Goal: Information Seeking & Learning: Check status

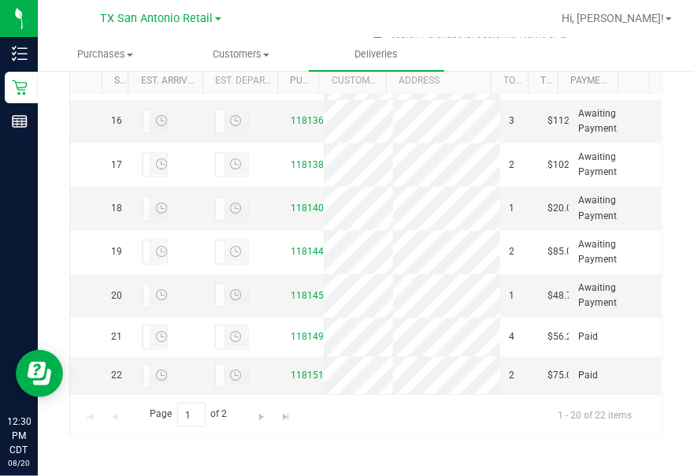
scroll to position [946, 0]
click at [303, 44] on link "11813319" at bounding box center [314, 38] width 44 height 11
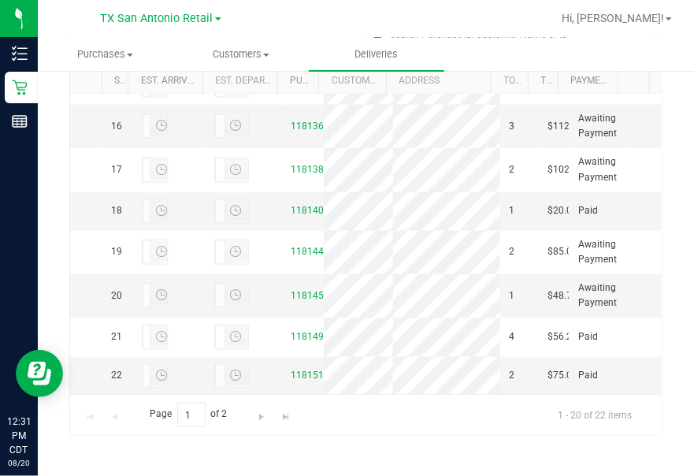
scroll to position [1040, 0]
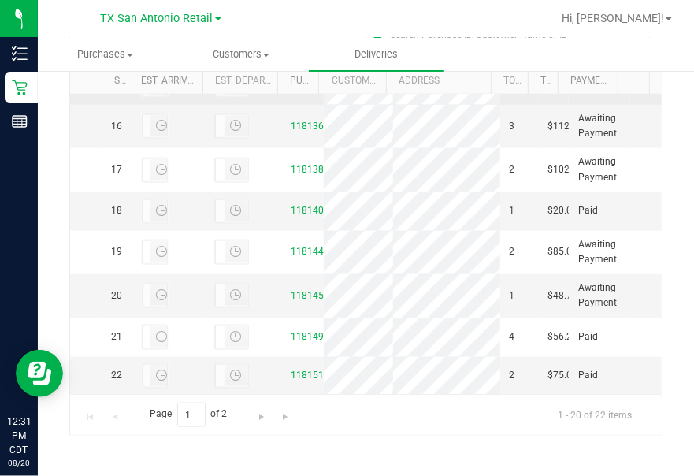
click at [292, 90] on link "11813487" at bounding box center [314, 84] width 44 height 11
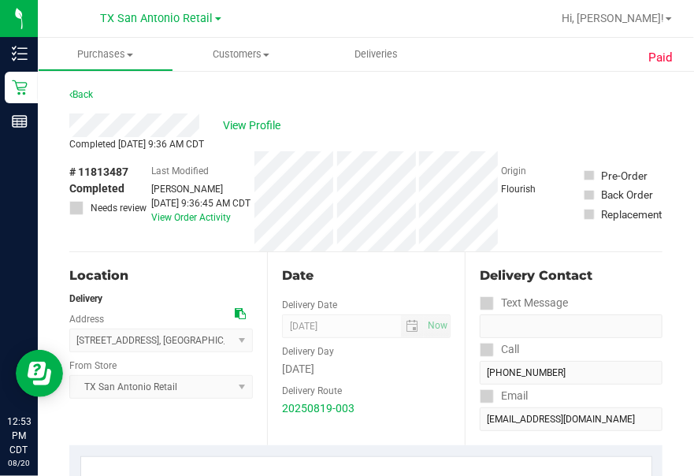
click at [201, 121] on div "View Profile" at bounding box center [365, 125] width 593 height 24
click at [486, 109] on div "Back" at bounding box center [365, 99] width 593 height 28
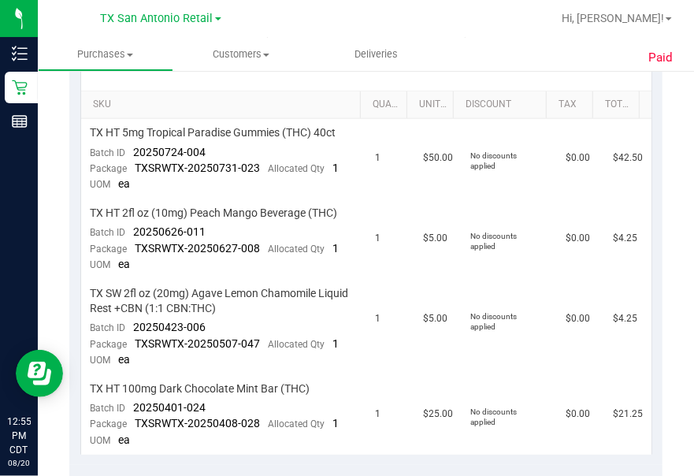
scroll to position [378, 0]
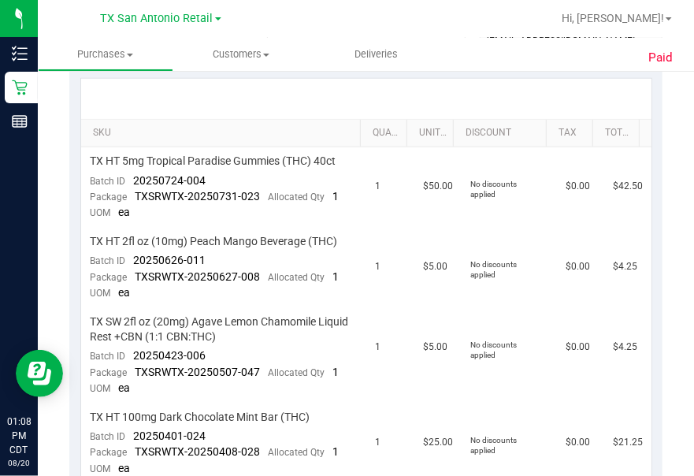
click at [663, 99] on div "Paid Back View Profile Completed [DATE] 9:36 AM CDT # 11813487 Completed Needs …" at bounding box center [366, 424] width 656 height 1466
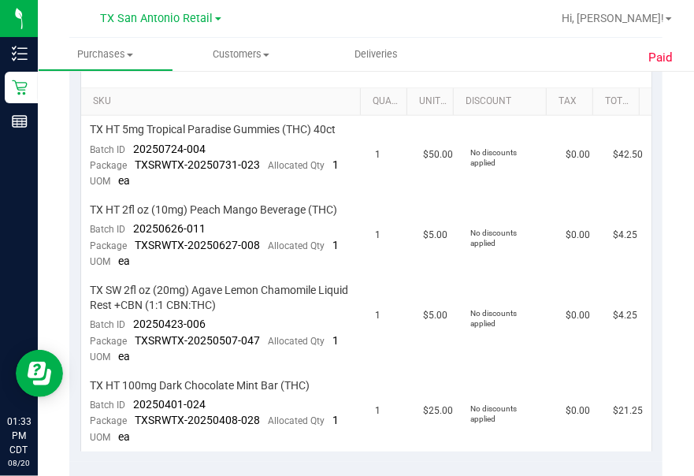
click at [518, 50] on ul "Purchases Summary of purchases Fulfillment All purchases Customers All customer…" at bounding box center [385, 55] width 694 height 34
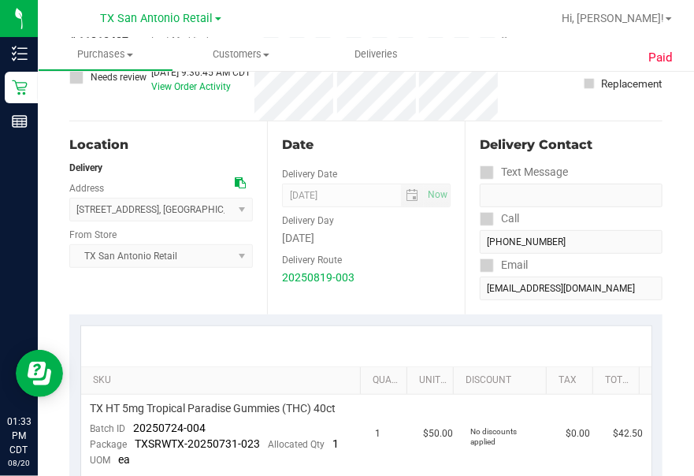
scroll to position [62, 0]
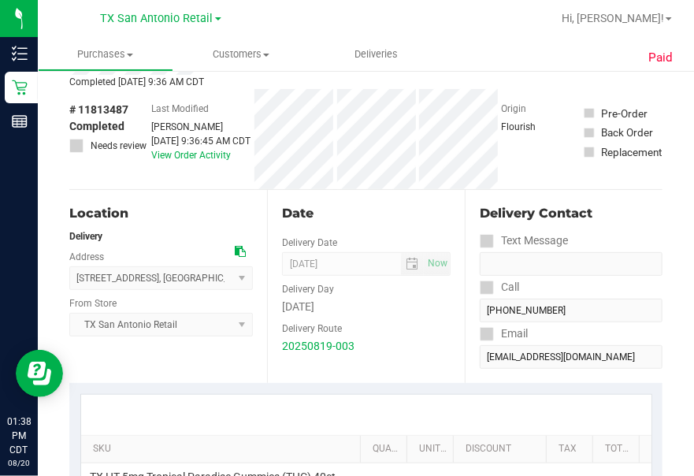
click at [311, 200] on div "Date Delivery Date [DATE] Now [DATE] 07:00 AM Now Delivery Day [DATE] Delivery …" at bounding box center [366, 286] width 198 height 193
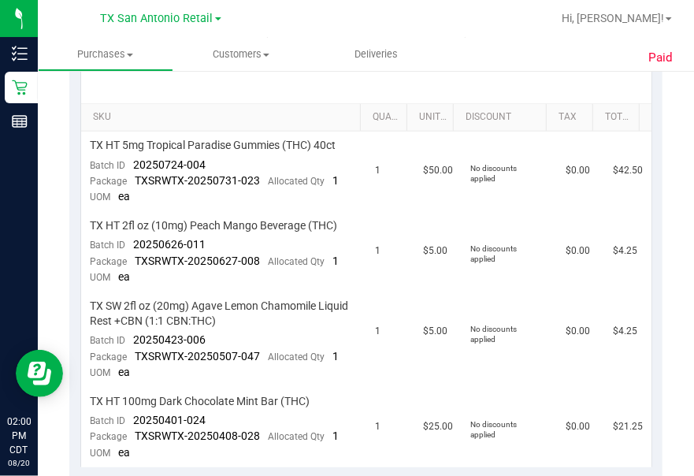
scroll to position [418, 0]
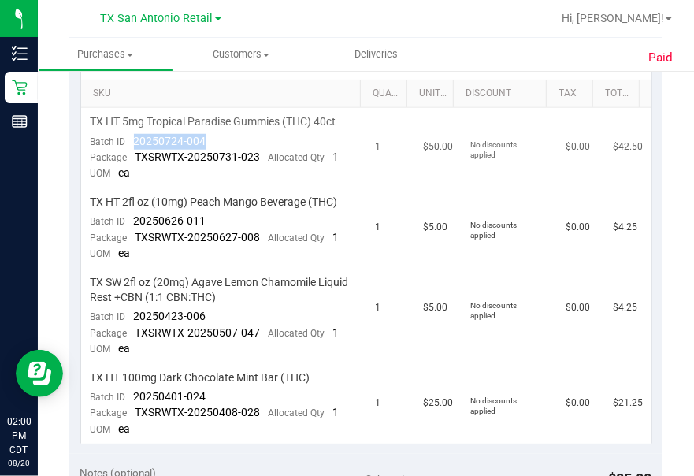
drag, startPoint x: 206, startPoint y: 137, endPoint x: 135, endPoint y: 135, distance: 71.0
click at [135, 135] on td "TX HT 5mg Tropical Paradise Gummies (THC) 40ct Batch ID 20250724-004 Package TX…" at bounding box center [223, 148] width 285 height 80
copy span "20250724-004"
click at [219, 183] on td "TX HT 5mg Tropical Paradise Gummies (THC) 40ct Batch ID 20250724-004 Package TX…" at bounding box center [223, 148] width 285 height 80
drag, startPoint x: 205, startPoint y: 218, endPoint x: 131, endPoint y: 213, distance: 74.2
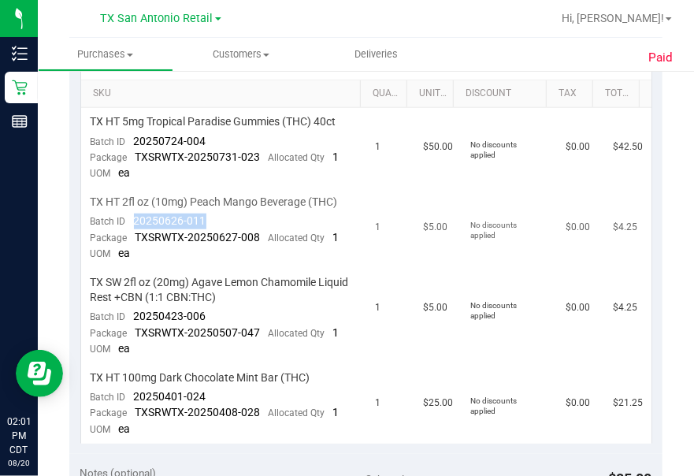
click at [131, 213] on td "TX HT 2fl oz (10mg) Peach Mango Beverage (THC) Batch ID 20250626-011 Package TX…" at bounding box center [223, 228] width 285 height 80
copy span "20250626-011"
drag, startPoint x: 212, startPoint y: 307, endPoint x: 133, endPoint y: 320, distance: 79.8
click at [133, 320] on td "TX SW 2fl oz (20mg) Agave Lemon Chamomile Liquid Rest +CBN (1:1 CBN:THC) Batch …" at bounding box center [223, 316] width 285 height 95
drag, startPoint x: 133, startPoint y: 320, endPoint x: 150, endPoint y: 314, distance: 17.4
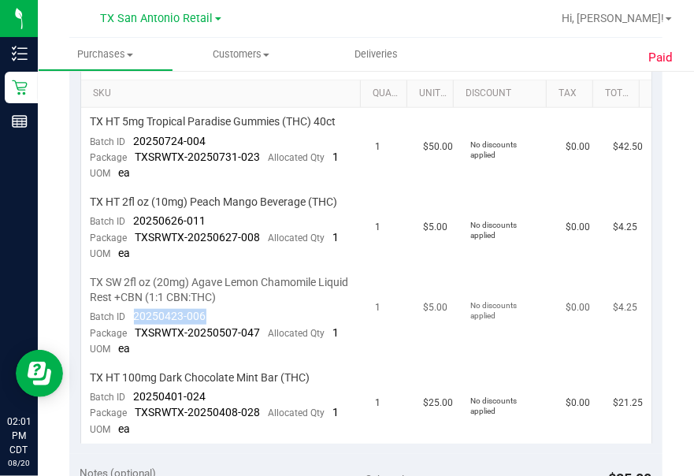
copy span "20250423-006"
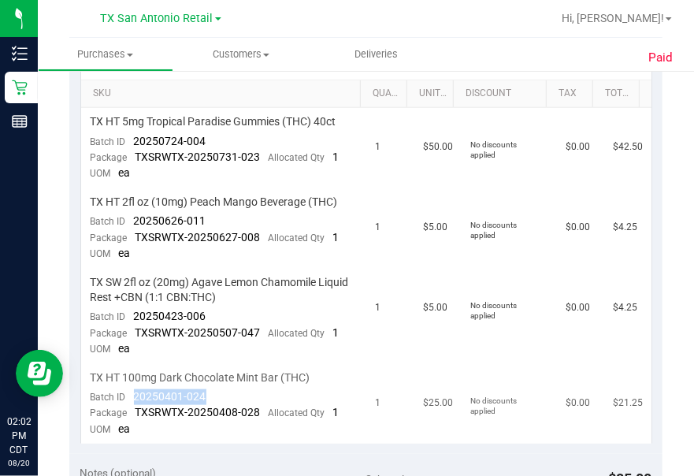
drag, startPoint x: 214, startPoint y: 387, endPoint x: 133, endPoint y: 391, distance: 81.3
click at [133, 391] on td "TX HT 100mg Dark Chocolate Mint Bar (THC) Batch ID 20250401-024 Package TXSRWTX…" at bounding box center [223, 404] width 285 height 80
drag, startPoint x: 133, startPoint y: 391, endPoint x: 143, endPoint y: 389, distance: 9.7
copy span "20250401-024"
click at [289, 19] on div at bounding box center [417, 18] width 270 height 31
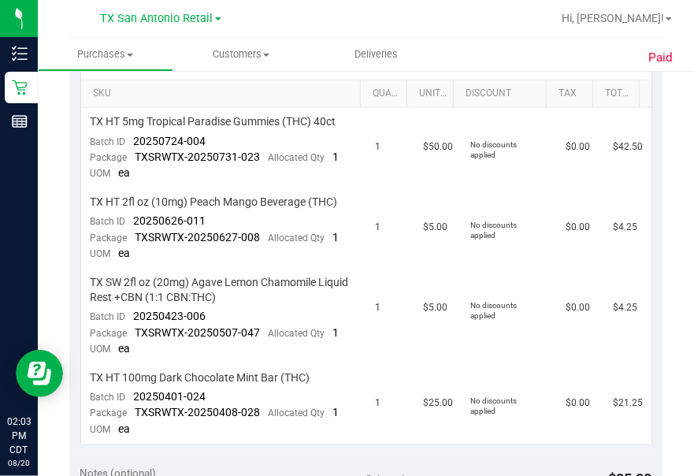
click at [459, 27] on div at bounding box center [417, 18] width 270 height 31
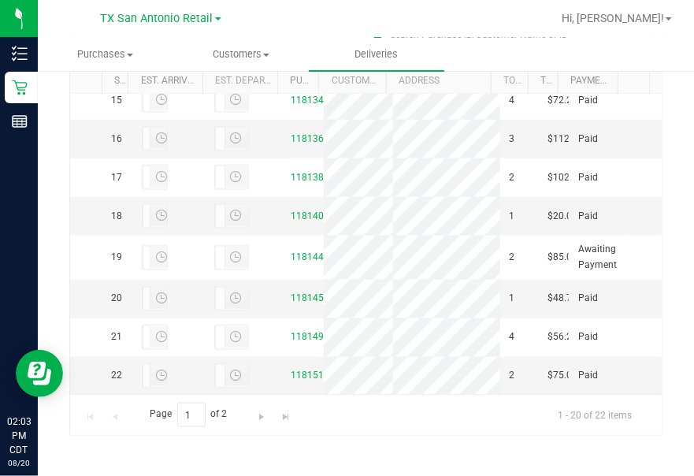
scroll to position [1103, 0]
click at [282, 145] on td "11813648" at bounding box center [303, 139] width 42 height 39
click at [292, 144] on link "11813648" at bounding box center [314, 138] width 44 height 11
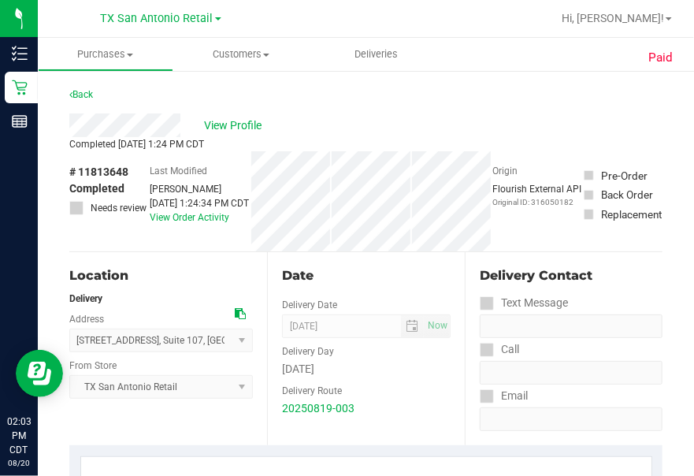
click at [184, 129] on div "View Profile" at bounding box center [365, 125] width 593 height 24
click at [556, 128] on div "View Profile" at bounding box center [365, 125] width 593 height 24
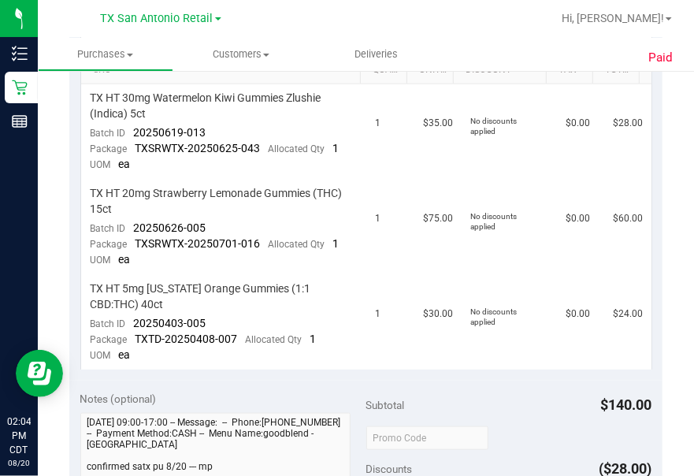
scroll to position [410, 0]
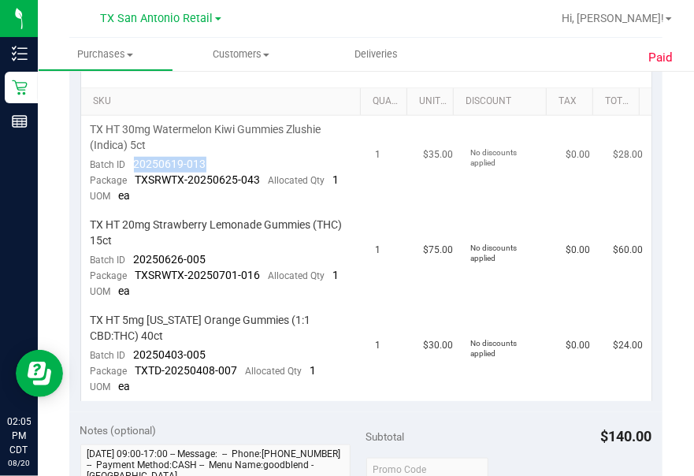
drag, startPoint x: 218, startPoint y: 162, endPoint x: 132, endPoint y: 168, distance: 86.1
click at [132, 168] on td "TX HT 30mg Watermelon Kiwi Gummies Zlushie (Indica) 5ct Batch ID 20250619-013 P…" at bounding box center [223, 163] width 285 height 95
drag, startPoint x: 132, startPoint y: 168, endPoint x: 149, endPoint y: 164, distance: 17.0
copy span "20250619-013"
drag, startPoint x: 210, startPoint y: 252, endPoint x: 134, endPoint y: 263, distance: 77.2
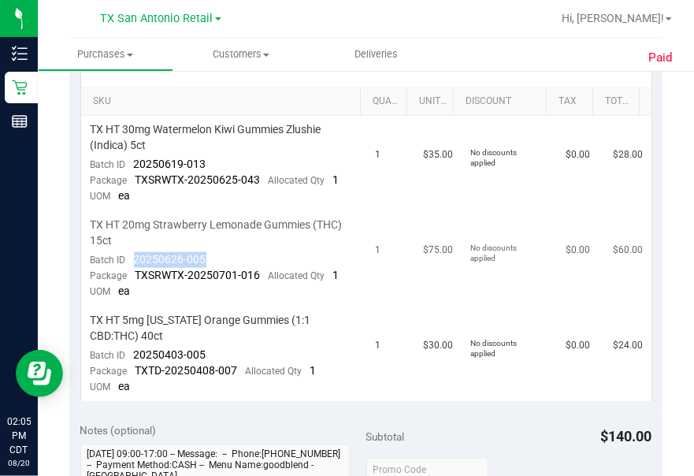
click at [134, 263] on td "TX HT 20mg Strawberry Lemonade Gummies (THC) 15ct Batch ID 20250626-005 Package…" at bounding box center [223, 258] width 285 height 95
drag, startPoint x: 134, startPoint y: 263, endPoint x: 195, endPoint y: 254, distance: 61.4
copy span "20250626-005"
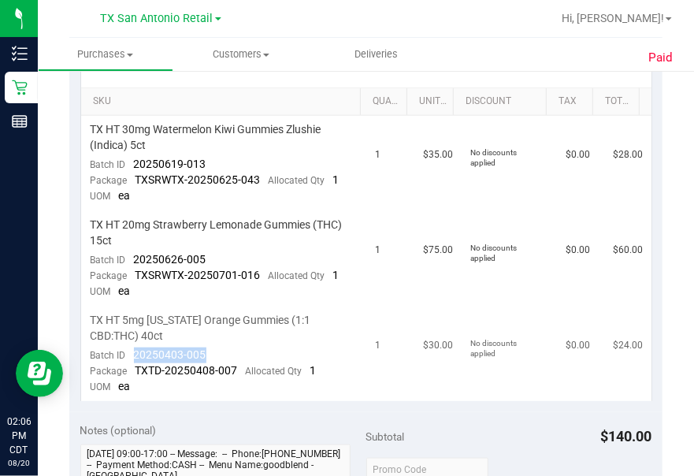
drag, startPoint x: 215, startPoint y: 351, endPoint x: 134, endPoint y: 358, distance: 81.4
click at [134, 358] on td "TX HT 5mg [US_STATE] Orange Gummies (1:1 CBD:THC) 40ct Batch ID 20250403-005 Pa…" at bounding box center [223, 354] width 285 height 95
drag, startPoint x: 134, startPoint y: 358, endPoint x: 192, endPoint y: 350, distance: 58.9
copy span "20250403-005"
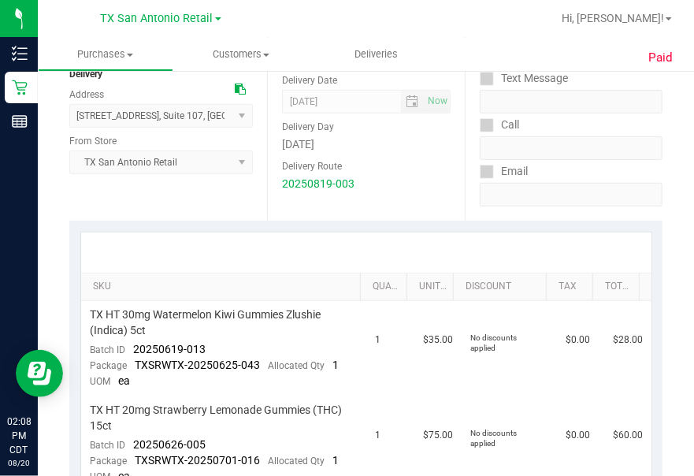
scroll to position [0, 0]
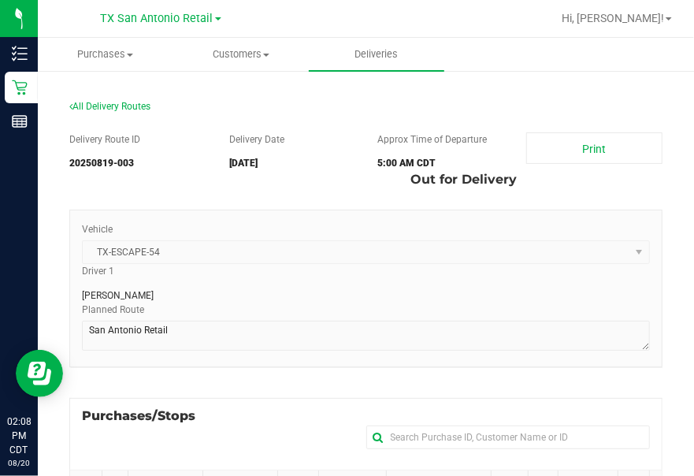
click at [363, 13] on div at bounding box center [417, 18] width 270 height 31
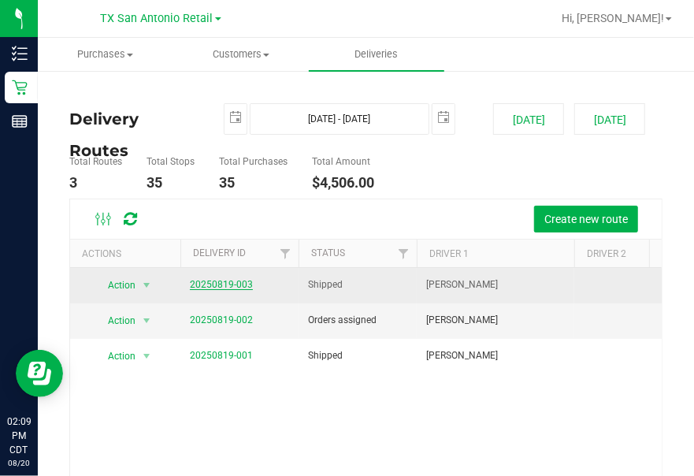
click at [214, 279] on link "20250819-003" at bounding box center [221, 284] width 63 height 11
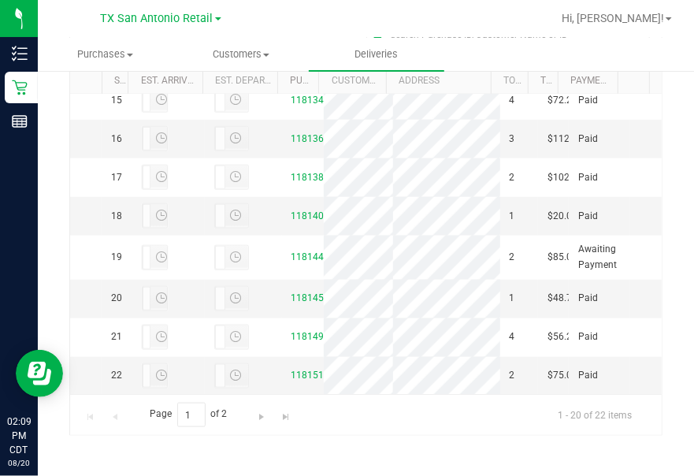
scroll to position [1198, 0]
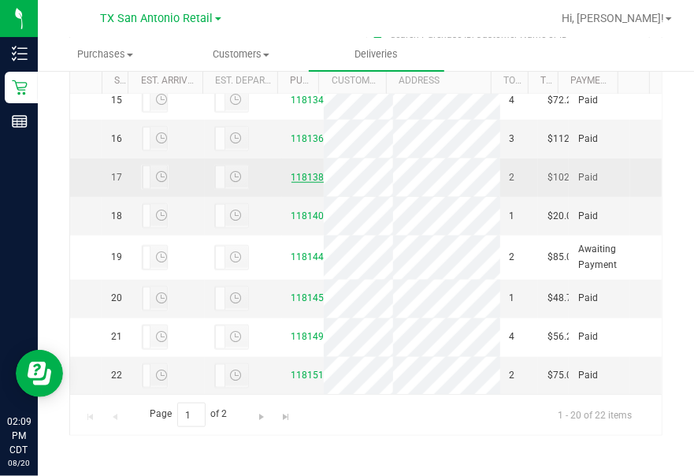
click at [292, 172] on link "11813840" at bounding box center [314, 177] width 44 height 11
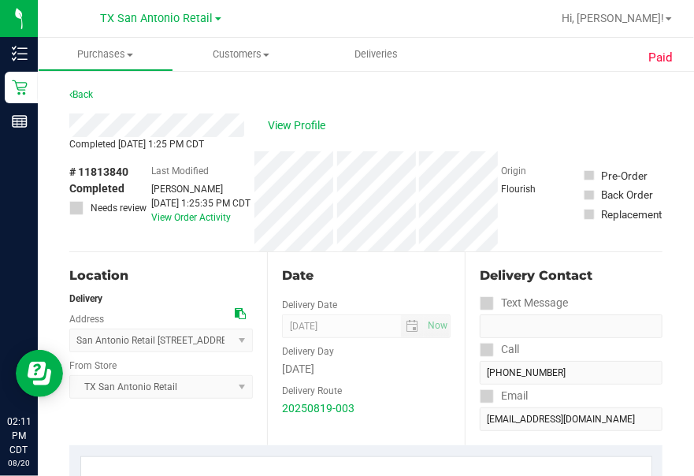
click at [552, 114] on div "View Profile" at bounding box center [365, 125] width 593 height 24
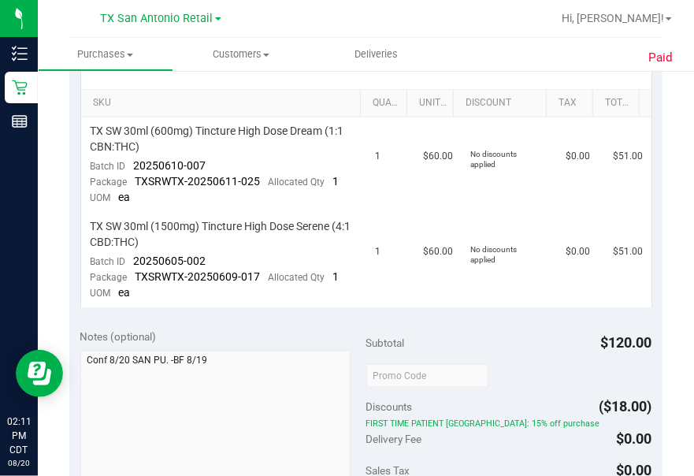
scroll to position [410, 0]
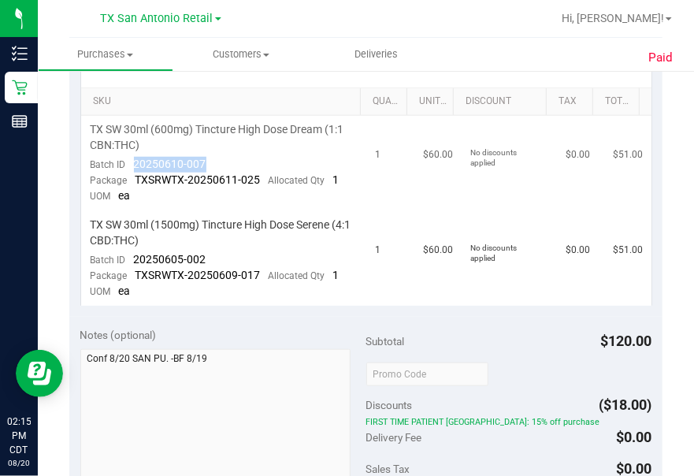
drag, startPoint x: 210, startPoint y: 162, endPoint x: 133, endPoint y: 162, distance: 77.2
click at [133, 162] on td "TX SW 30ml (600mg) Tincture High Dose Dream (1:1 CBN:THC) Batch ID 20250610-007…" at bounding box center [223, 163] width 285 height 95
drag, startPoint x: 133, startPoint y: 162, endPoint x: 147, endPoint y: 161, distance: 14.2
copy span "20250610-007"
drag, startPoint x: 214, startPoint y: 252, endPoint x: 128, endPoint y: 255, distance: 85.9
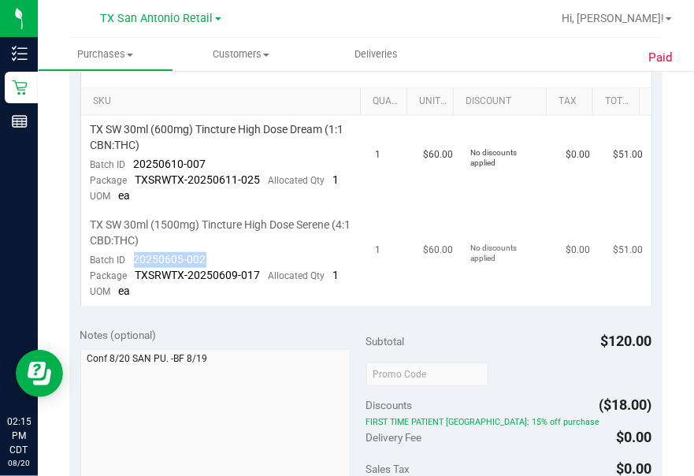
click at [128, 255] on td "TX SW 30ml (1500mg) Tincture High Dose Serene (4:1 CBD:THC) Batch ID 20250605-0…" at bounding box center [223, 258] width 285 height 95
drag, startPoint x: 128, startPoint y: 255, endPoint x: 147, endPoint y: 255, distance: 18.9
copy span "20250605-002"
click at [674, 363] on div "Paid Back View Profile Completed [DATE] 1:25 PM CDT # 11813840 Completed Needs …" at bounding box center [366, 320] width 656 height 1321
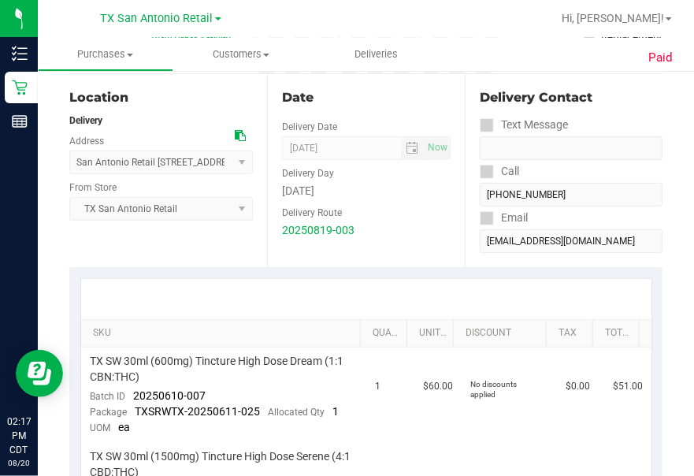
scroll to position [0, 0]
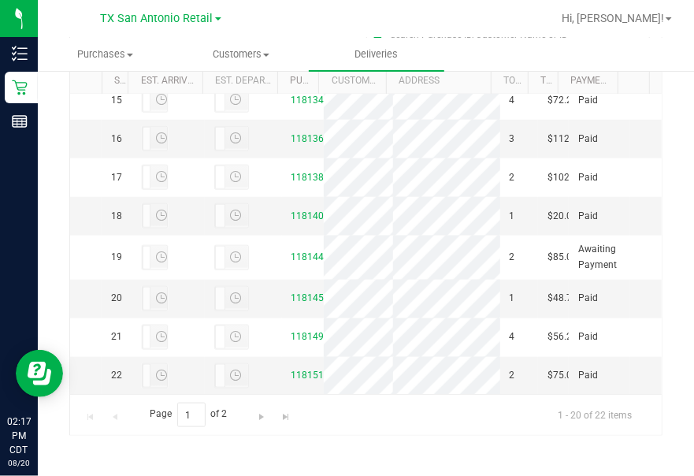
scroll to position [1302, 0]
click at [297, 210] on link "11814051" at bounding box center [314, 215] width 44 height 11
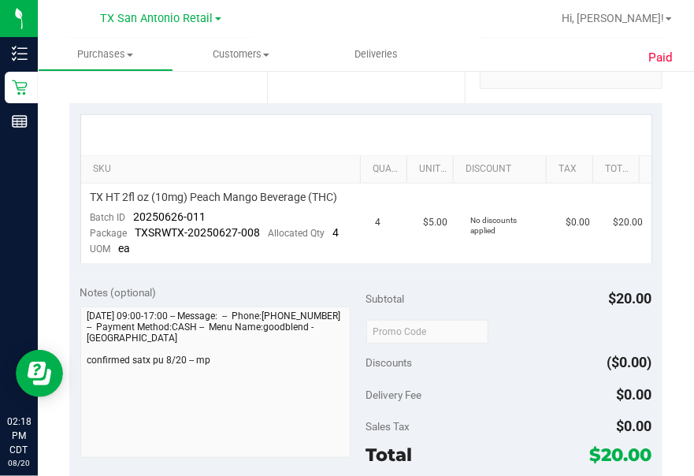
scroll to position [367, 0]
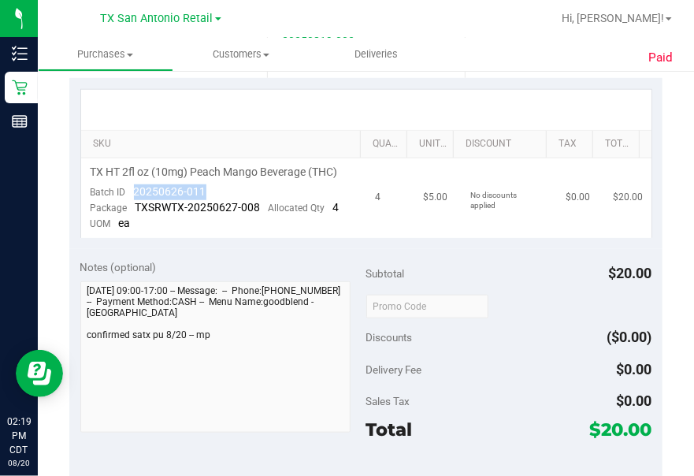
drag, startPoint x: 135, startPoint y: 186, endPoint x: 203, endPoint y: 194, distance: 68.2
click at [203, 194] on span "20250626-011" at bounding box center [170, 191] width 73 height 13
drag, startPoint x: 203, startPoint y: 194, endPoint x: 193, endPoint y: 191, distance: 10.0
copy span "20250626-011"
click at [678, 132] on div "Paid Back View Profile Completed [DATE] 12:26 PM CDT # 11814051 Completed Needs…" at bounding box center [366, 307] width 656 height 1211
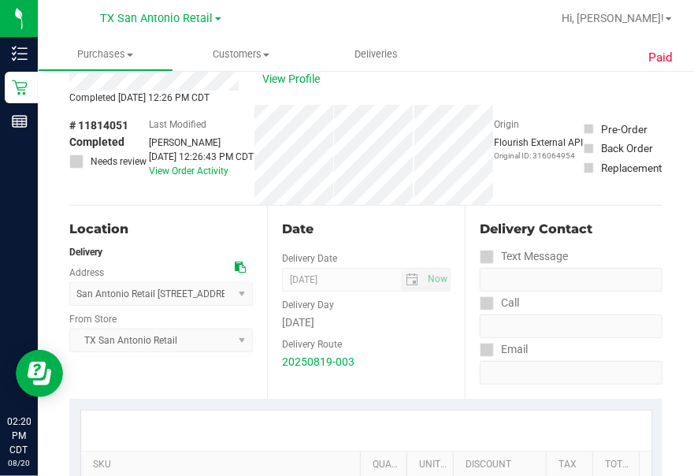
scroll to position [40, 0]
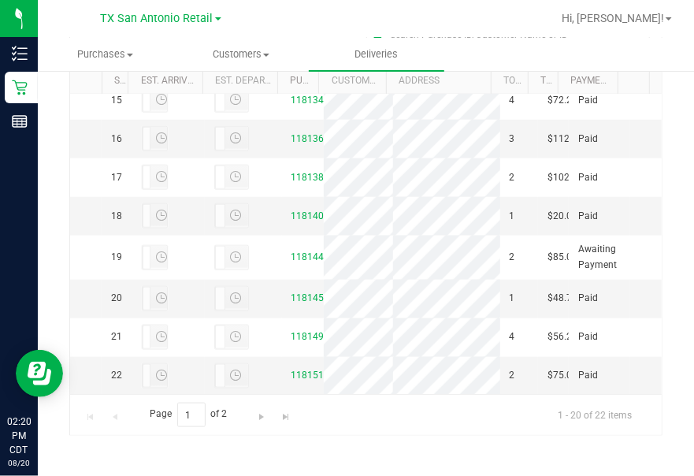
scroll to position [1350, 0]
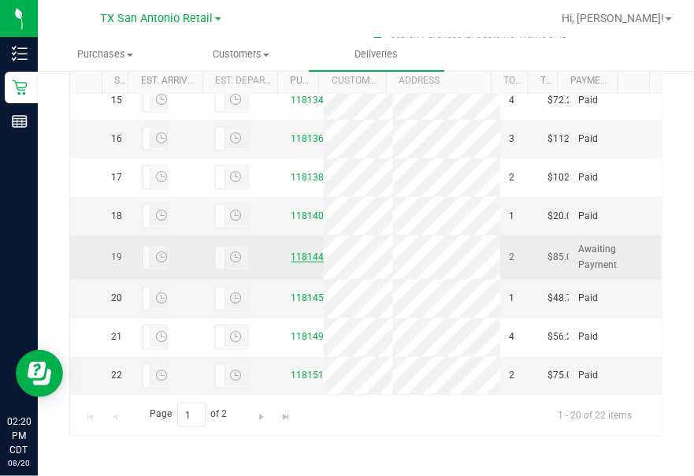
click at [296, 251] on link "11814438" at bounding box center [314, 256] width 44 height 11
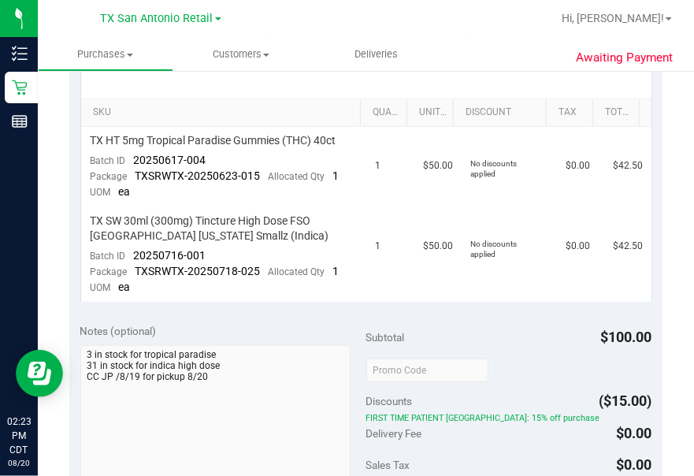
scroll to position [386, 0]
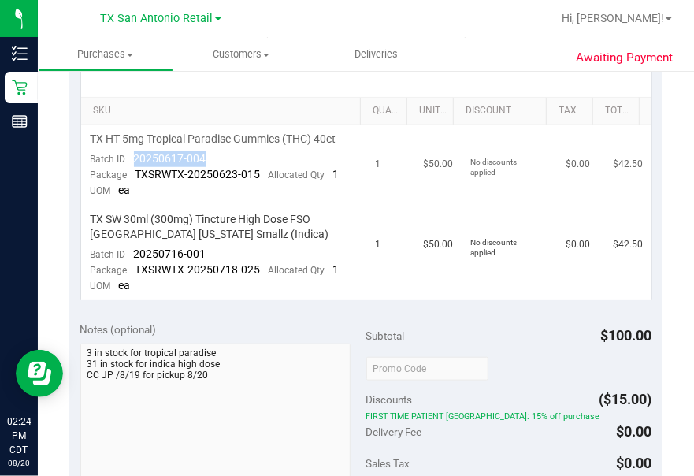
drag, startPoint x: 220, startPoint y: 156, endPoint x: 135, endPoint y: 154, distance: 85.1
click at [135, 154] on td "TX HT 5mg Tropical Paradise Gummies (THC) 40ct Batch ID 20250617-004 Package TX…" at bounding box center [223, 165] width 285 height 80
drag, startPoint x: 135, startPoint y: 154, endPoint x: 143, endPoint y: 156, distance: 8.8
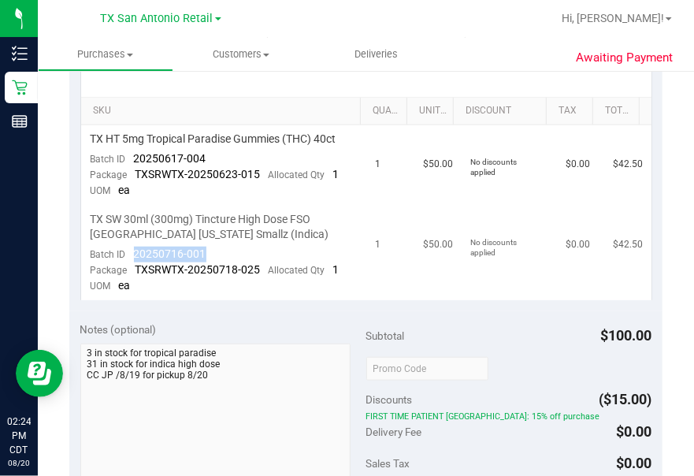
drag, startPoint x: 212, startPoint y: 252, endPoint x: 133, endPoint y: 246, distance: 79.1
click at [133, 246] on td "TX SW 30ml (300mg) Tincture High Dose FSO [GEOGRAPHIC_DATA] [US_STATE] Smallz (…" at bounding box center [223, 253] width 285 height 95
drag, startPoint x: 133, startPoint y: 246, endPoint x: 143, endPoint y: 248, distance: 10.5
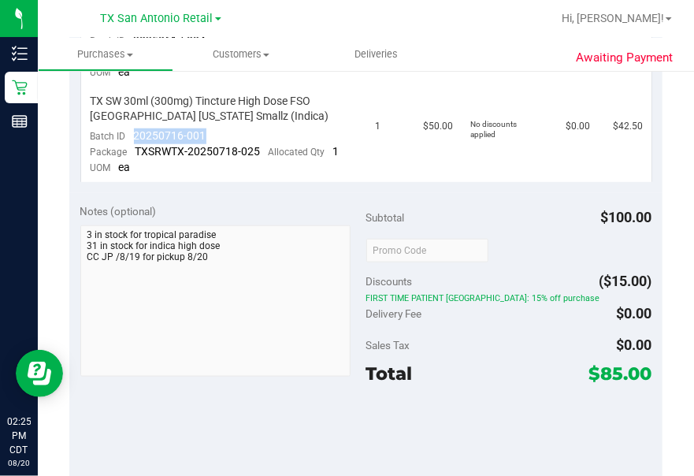
scroll to position [512, 0]
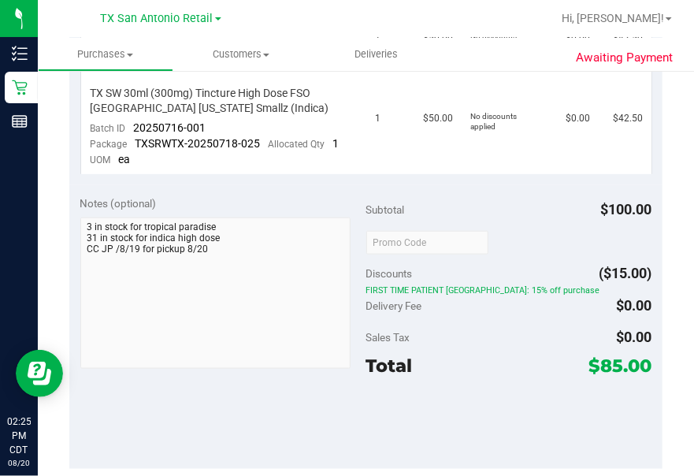
click at [532, 49] on ul "Purchases Summary of purchases Fulfillment All purchases Customers All customer…" at bounding box center [385, 55] width 694 height 34
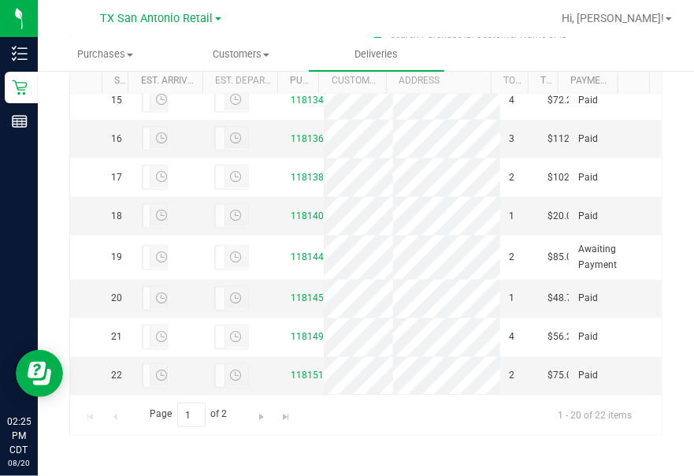
scroll to position [1350, 0]
click at [305, 292] on link "11814560" at bounding box center [314, 297] width 44 height 11
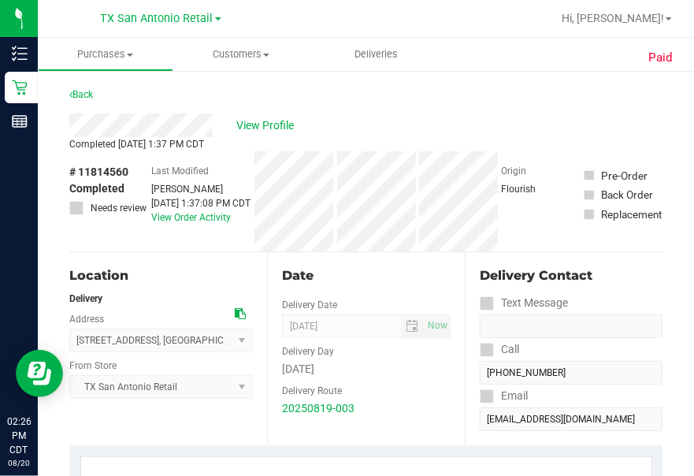
click at [569, 111] on div "Back" at bounding box center [365, 99] width 593 height 28
click at [477, 106] on div "Back" at bounding box center [365, 99] width 593 height 28
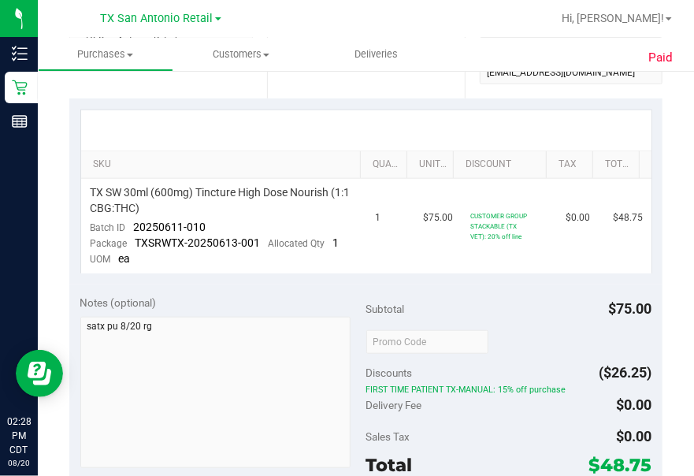
scroll to position [363, 0]
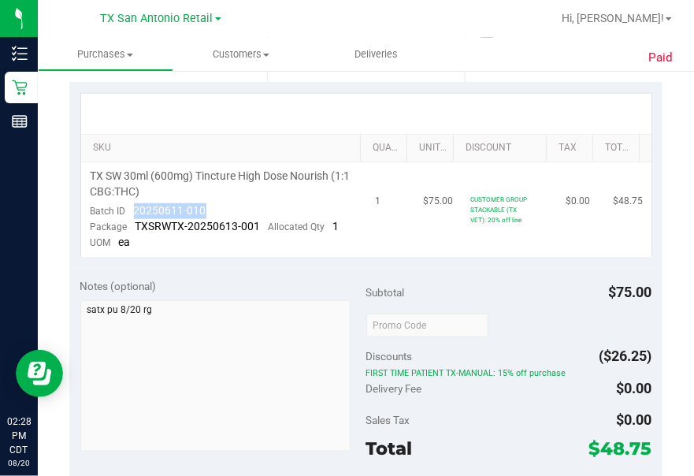
drag, startPoint x: 135, startPoint y: 206, endPoint x: 206, endPoint y: 207, distance: 71.7
click at [206, 207] on td "TX SW 30ml (600mg) Tincture High Dose Nourish (1:1 CBG:THC) Batch ID 20250611-0…" at bounding box center [223, 209] width 285 height 95
drag, startPoint x: 206, startPoint y: 207, endPoint x: 195, endPoint y: 208, distance: 11.1
click at [536, 41] on ul "Purchases Summary of purchases Fulfillment All purchases Customers All customer…" at bounding box center [385, 55] width 694 height 34
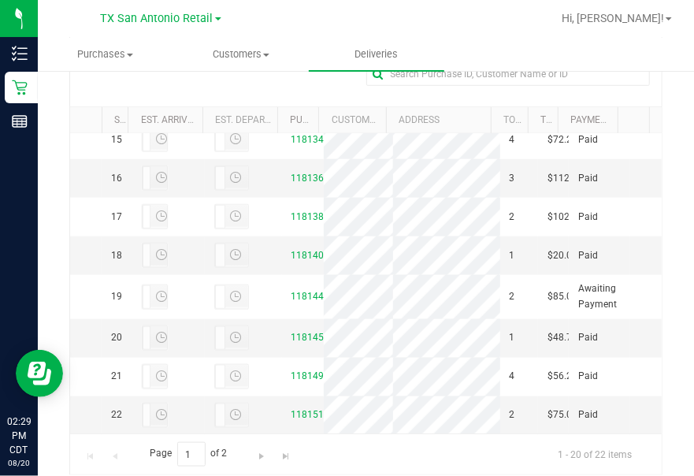
scroll to position [1350, 0]
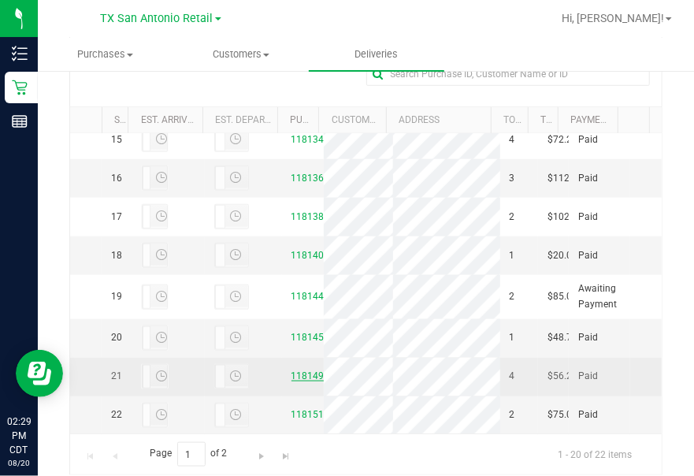
click at [297, 370] on link "11814936" at bounding box center [314, 375] width 44 height 11
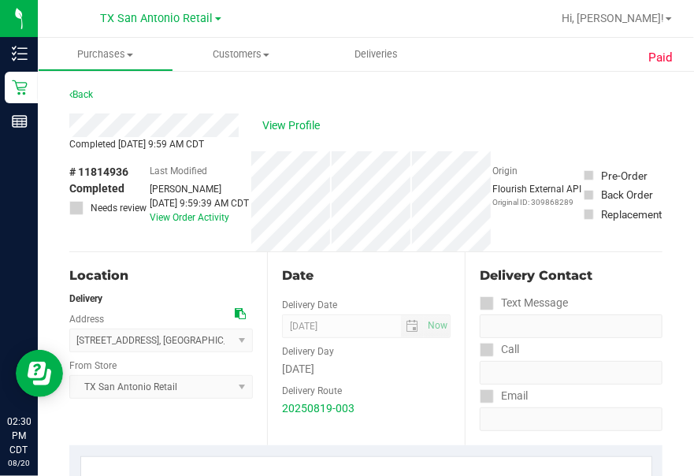
click at [466, 110] on div "Back" at bounding box center [365, 99] width 593 height 28
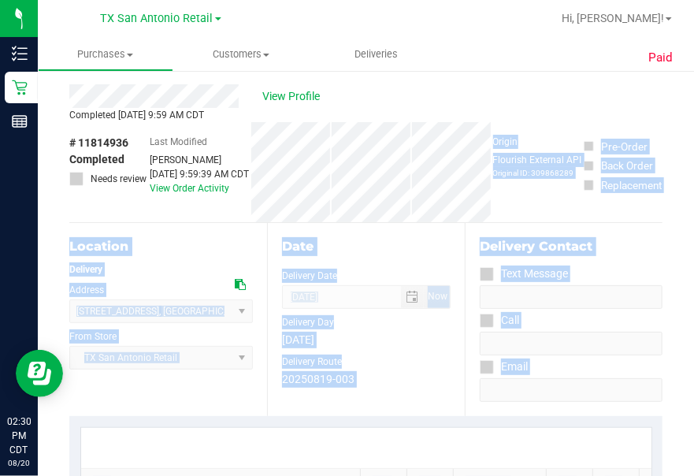
scroll to position [49, 0]
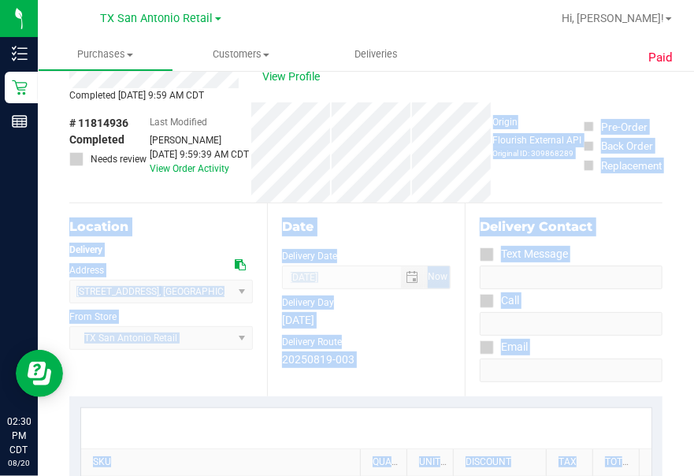
click at [694, 432] on html "Inventory Retail Reports 02:30 PM CDT [DATE] 08/20 [GEOGRAPHIC_DATA] [GEOGRAPHI…" at bounding box center [347, 238] width 694 height 476
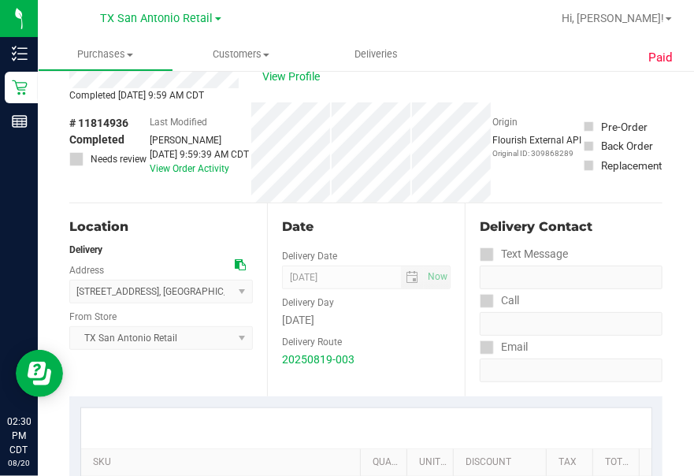
click at [530, 82] on div "View Profile" at bounding box center [365, 77] width 593 height 24
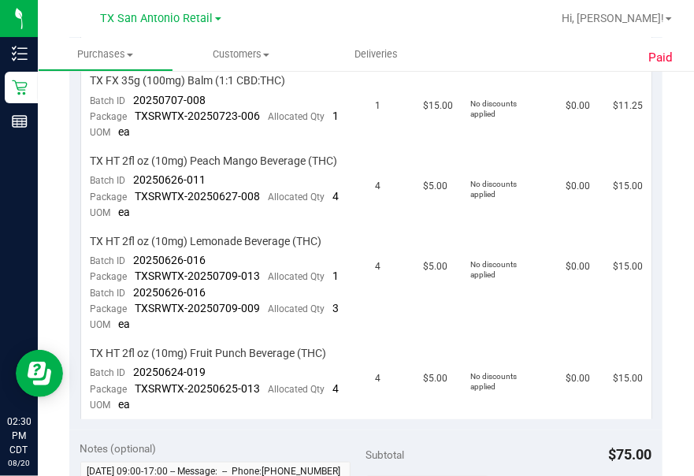
scroll to position [427, 0]
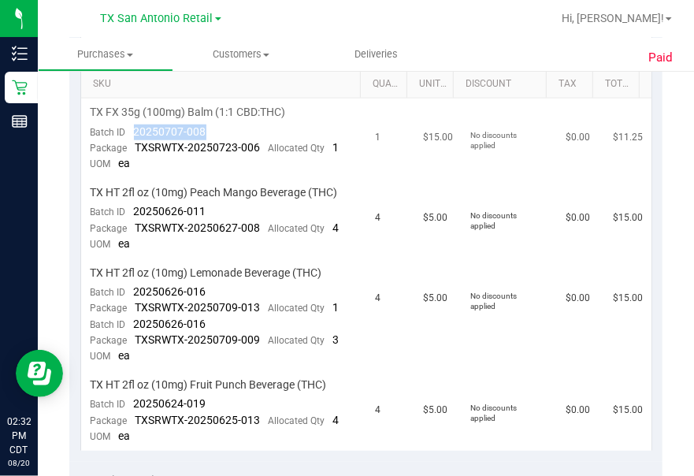
drag, startPoint x: 214, startPoint y: 129, endPoint x: 135, endPoint y: 125, distance: 79.0
click at [135, 125] on td "TX FX 35g (100mg) Balm (1:1 CBD:THC) Batch ID 20250707-008 Package TXSRWTX-2025…" at bounding box center [223, 139] width 285 height 80
drag, startPoint x: 208, startPoint y: 206, endPoint x: 134, endPoint y: 208, distance: 74.1
click at [134, 208] on td "TX HT 2fl oz (10mg) Peach Mango Beverage (THC) Batch ID 20250626-011 Package TX…" at bounding box center [223, 219] width 285 height 80
drag, startPoint x: 134, startPoint y: 208, endPoint x: 146, endPoint y: 207, distance: 11.8
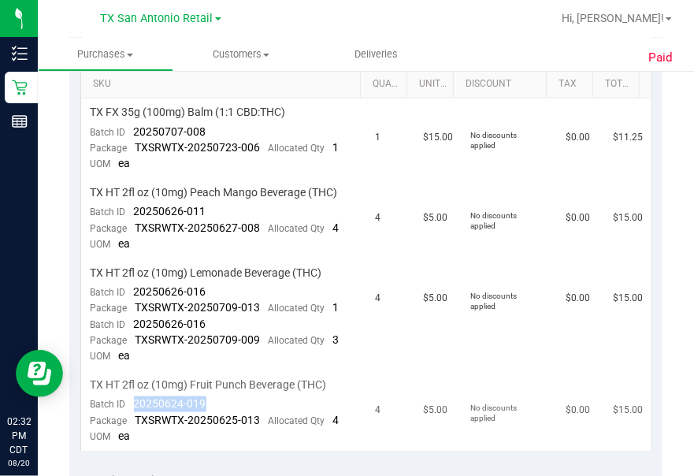
drag, startPoint x: 219, startPoint y: 399, endPoint x: 132, endPoint y: 396, distance: 87.5
click at [132, 396] on td "TX HT 2fl oz (10mg) Fruit Punch Beverage (THC) Batch ID 20250624-019 Package TX…" at bounding box center [223, 411] width 285 height 80
drag, startPoint x: 132, startPoint y: 396, endPoint x: 143, endPoint y: 396, distance: 11.1
drag, startPoint x: 210, startPoint y: 288, endPoint x: 133, endPoint y: 292, distance: 76.5
click at [133, 292] on td "TX HT 2fl oz (10mg) Lemonade Beverage (THC) Batch ID 20250626-016 Package TXSRW…" at bounding box center [223, 315] width 285 height 112
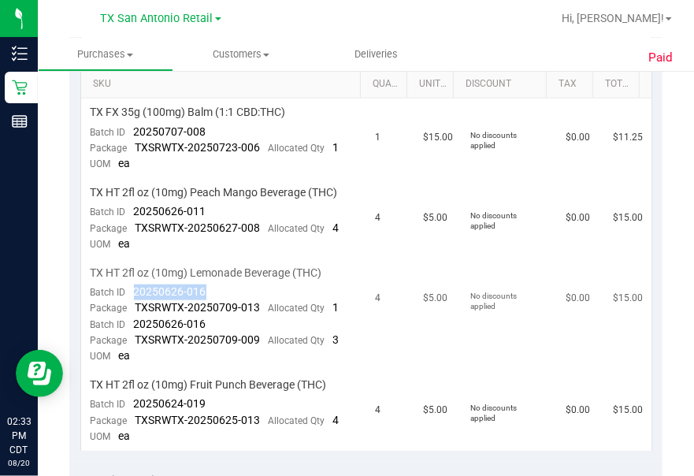
drag, startPoint x: 133, startPoint y: 292, endPoint x: 148, endPoint y: 292, distance: 15.0
drag, startPoint x: 208, startPoint y: 316, endPoint x: 135, endPoint y: 316, distance: 73.3
click at [135, 316] on td "TX HT 2fl oz (10mg) Lemonade Beverage (THC) Batch ID 20250626-016 Package TXSRW…" at bounding box center [223, 315] width 285 height 112
click at [271, 27] on div "[GEOGRAPHIC_DATA] [GEOGRAPHIC_DATA] Retail [GEOGRAPHIC_DATA] [GEOGRAPHIC_DATA] …" at bounding box center [161, 18] width 230 height 24
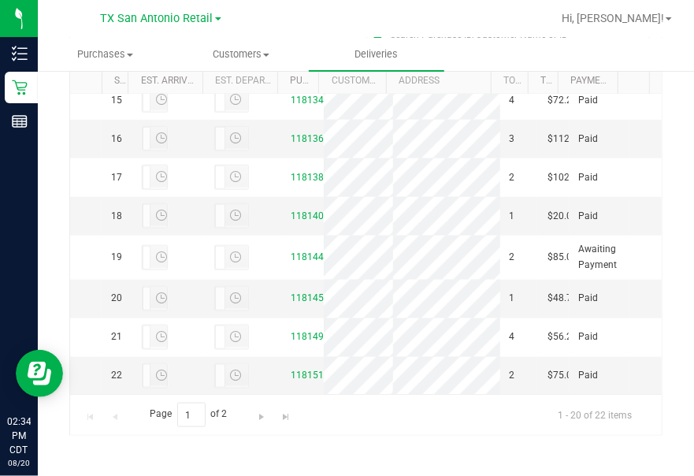
scroll to position [1350, 0]
click at [306, 370] on link "11815135" at bounding box center [314, 375] width 44 height 11
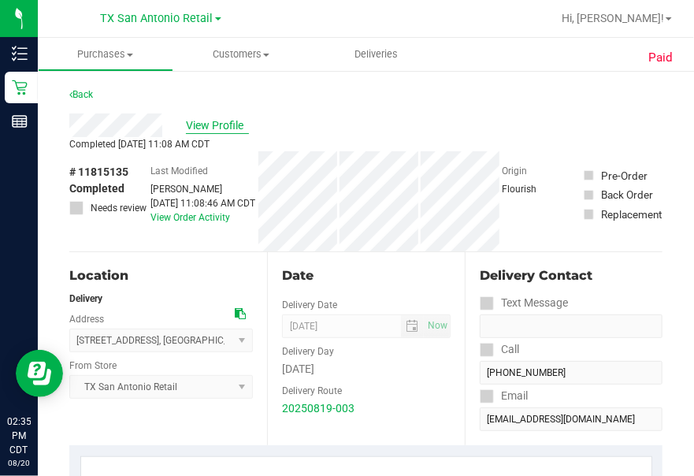
click at [221, 128] on span "View Profile" at bounding box center [217, 125] width 63 height 17
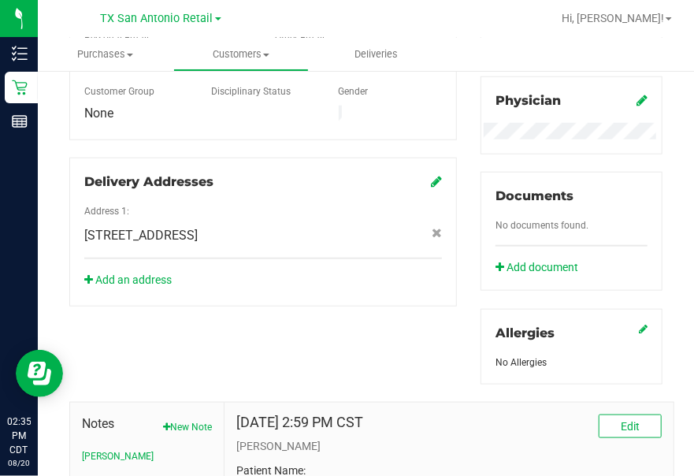
scroll to position [714, 0]
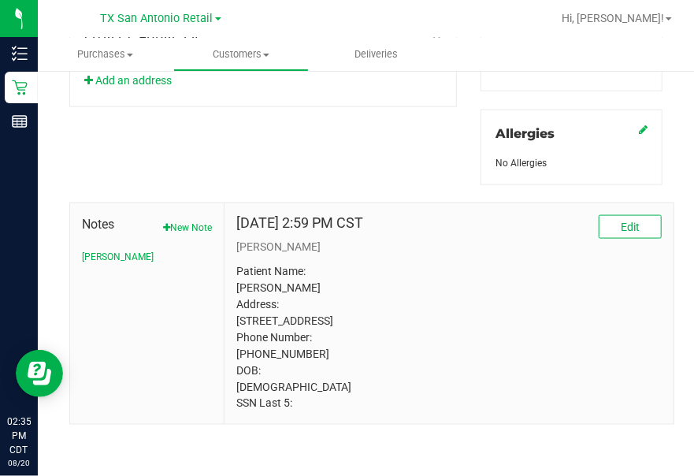
click at [315, 394] on p "Patient Name: [PERSON_NAME] Address: [STREET_ADDRESS] Phone Number: [PHONE_NUMB…" at bounding box center [449, 337] width 426 height 149
drag, startPoint x: 322, startPoint y: 354, endPoint x: 231, endPoint y: 349, distance: 91.5
click at [231, 349] on div "[DATE] 2:59 PM CST Edit [PERSON_NAME] Patient Name: [PERSON_NAME] Address: [STR…" at bounding box center [449, 313] width 449 height 221
drag, startPoint x: 231, startPoint y: 349, endPoint x: 247, endPoint y: 353, distance: 16.2
click at [587, 355] on p "Patient Name: [PERSON_NAME] Address: [STREET_ADDRESS] Phone Number: [PHONE_NUMB…" at bounding box center [449, 337] width 426 height 149
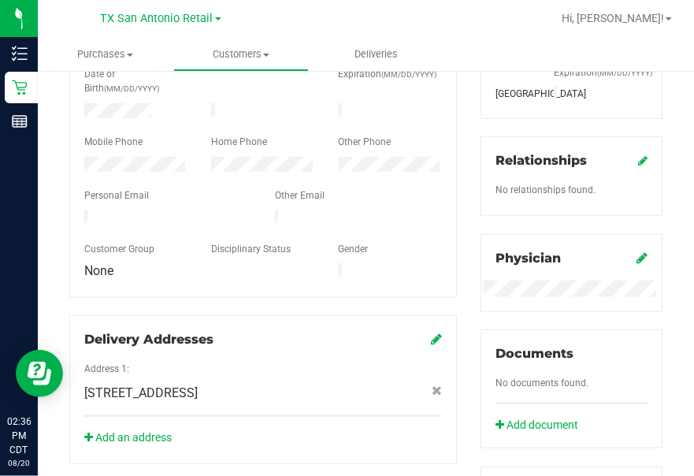
scroll to position [203, 0]
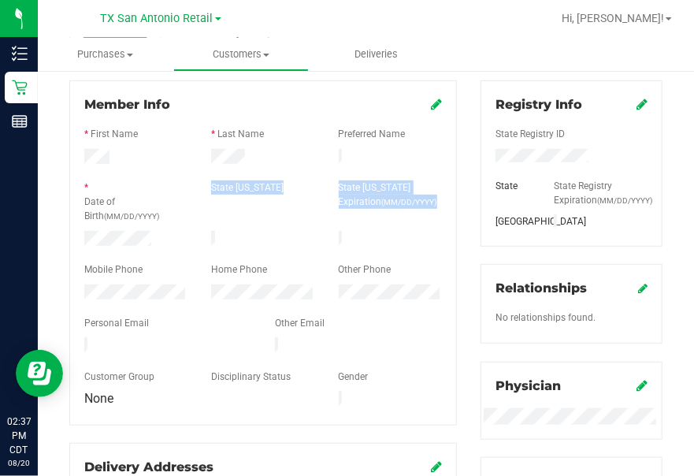
drag, startPoint x: 155, startPoint y: 229, endPoint x: 87, endPoint y: 222, distance: 68.9
click at [87, 222] on form "Member Info * First Name * Last Name Preferred Name * Date of Birth (MM/DD/YYYY…" at bounding box center [263, 252] width 358 height 314
click at [184, 233] on div at bounding box center [136, 240] width 127 height 19
drag, startPoint x: 157, startPoint y: 233, endPoint x: 100, endPoint y: 222, distance: 57.8
click at [100, 222] on form "Member Info * First Name * Last Name Preferred Name * Date of Birth (MM/DD/YYYY…" at bounding box center [263, 252] width 358 height 314
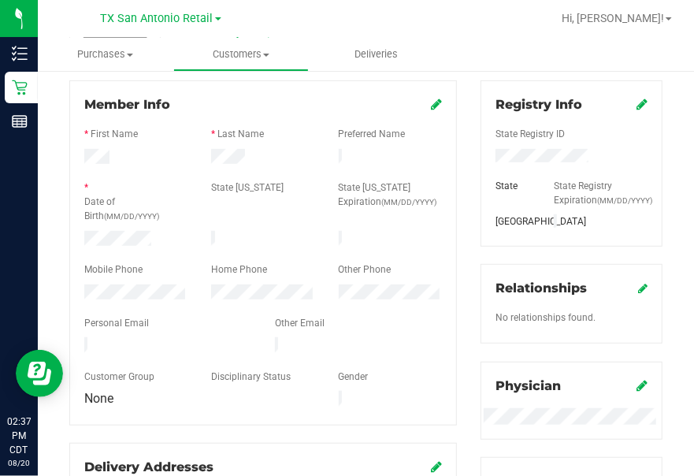
click at [67, 221] on div "Member Info * First Name * Last Name Preferred Name * Date of Birth (MM/DD/YYYY…" at bounding box center [263, 335] width 411 height 511
click at [150, 233] on div at bounding box center [136, 240] width 127 height 19
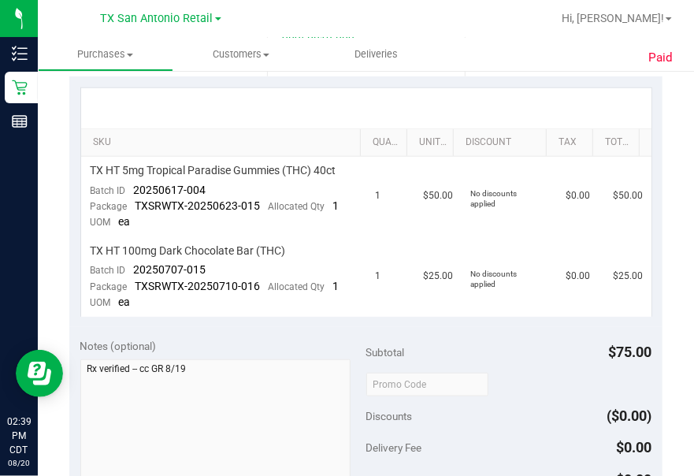
scroll to position [378, 0]
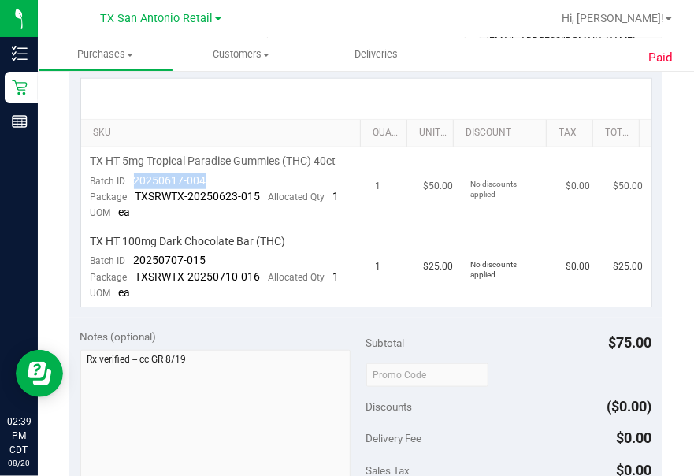
drag, startPoint x: 225, startPoint y: 177, endPoint x: 135, endPoint y: 172, distance: 90.8
click at [135, 172] on td "TX HT 5mg Tropical Paradise Gummies (THC) 40ct Batch ID 20250617-004 Package TX…" at bounding box center [223, 187] width 285 height 80
drag, startPoint x: 135, startPoint y: 172, endPoint x: 146, endPoint y: 173, distance: 11.1
drag, startPoint x: 217, startPoint y: 256, endPoint x: 135, endPoint y: 265, distance: 82.4
click at [135, 265] on td "TX HT 100mg Dark Chocolate Bar (THC) Batch ID 20250707-015 Package TXSRWTX-2025…" at bounding box center [223, 268] width 285 height 80
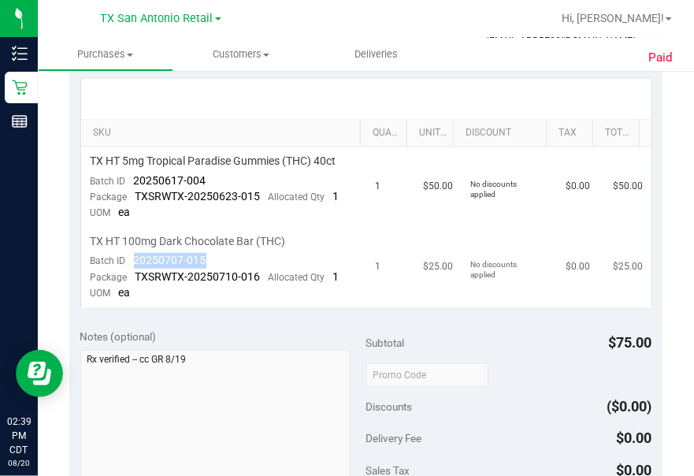
drag, startPoint x: 135, startPoint y: 265, endPoint x: 158, endPoint y: 258, distance: 23.9
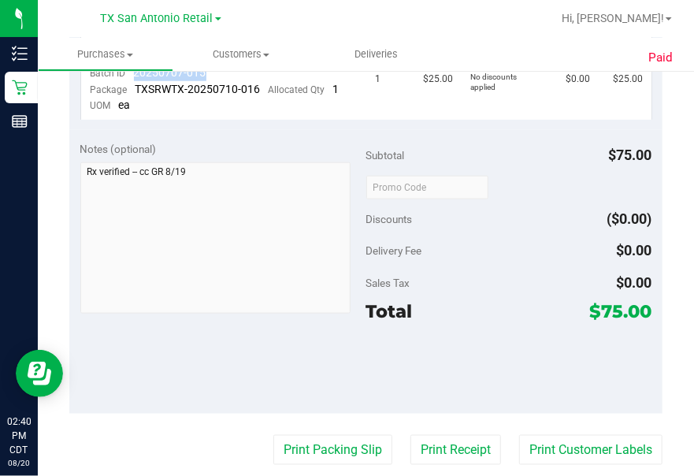
scroll to position [582, 0]
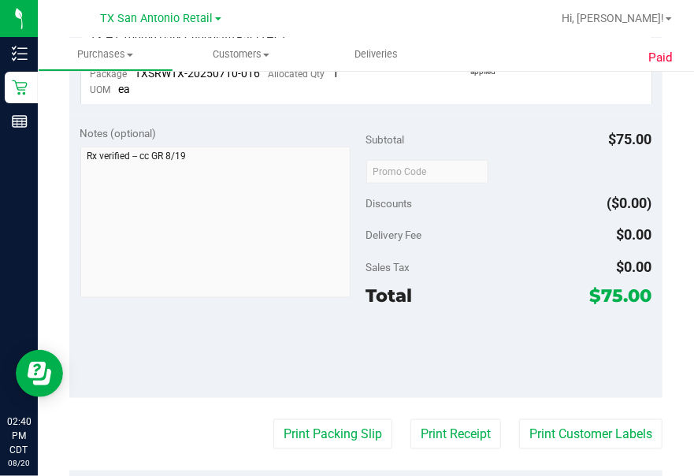
click at [76, 9] on div "[GEOGRAPHIC_DATA] [GEOGRAPHIC_DATA] Retail [GEOGRAPHIC_DATA] [GEOGRAPHIC_DATA] …" at bounding box center [161, 18] width 230 height 24
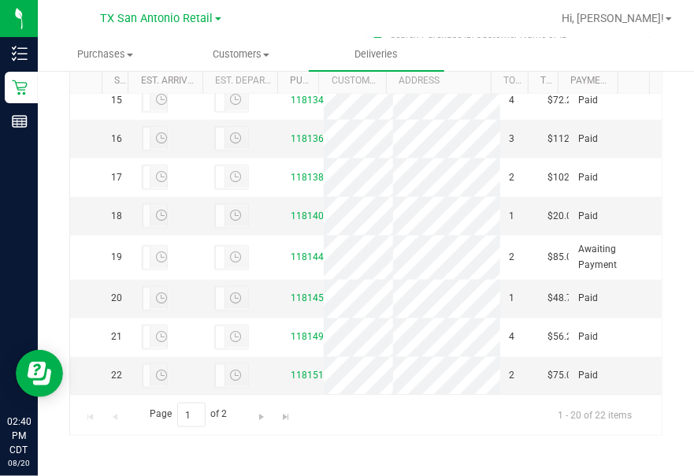
scroll to position [1350, 0]
click at [262, 419] on span "Go to the next page" at bounding box center [261, 417] width 13 height 13
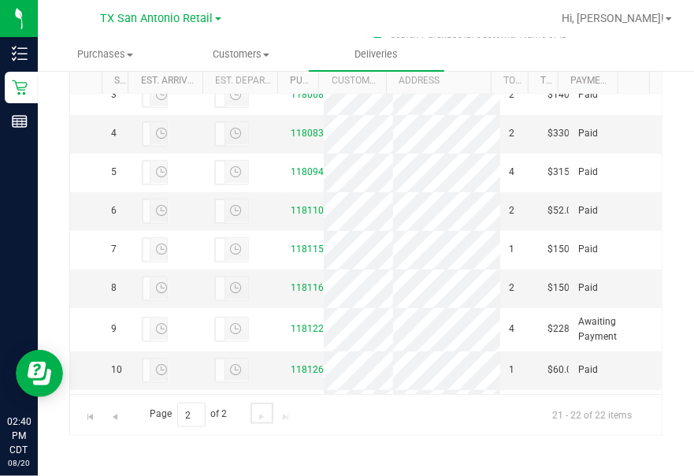
scroll to position [0, 0]
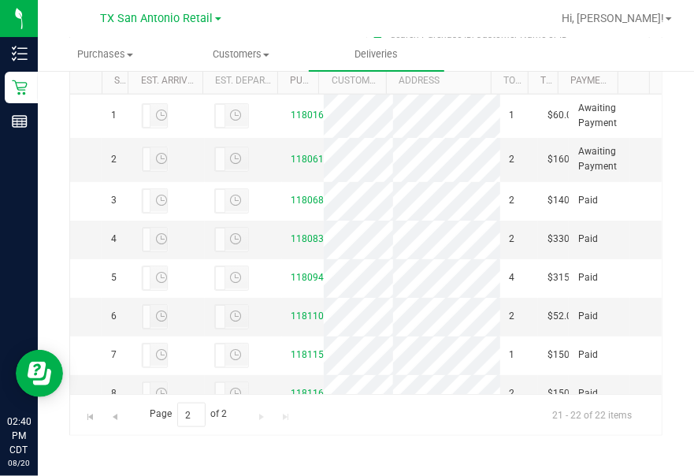
click at [52, 197] on div "All Delivery Routes Delivery Route ID 20250819-003 Delivery Date [DATE] Approx …" at bounding box center [366, 72] width 656 height 811
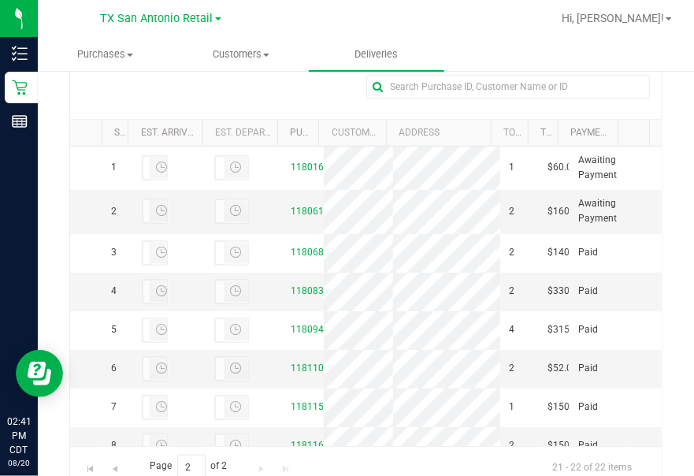
scroll to position [403, 0]
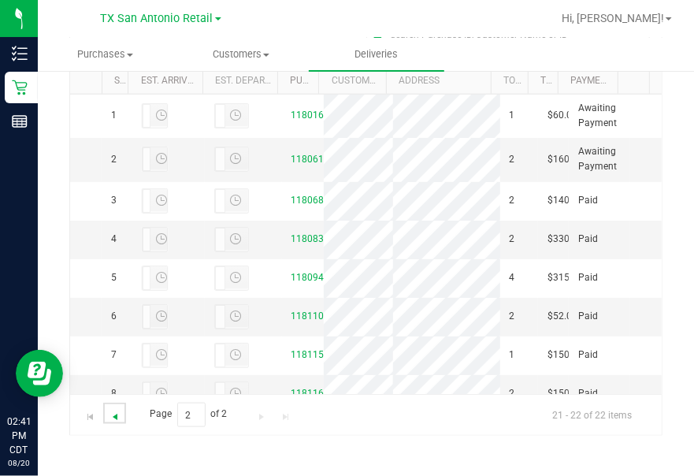
click at [116, 415] on span "Go to the previous page" at bounding box center [115, 417] width 13 height 13
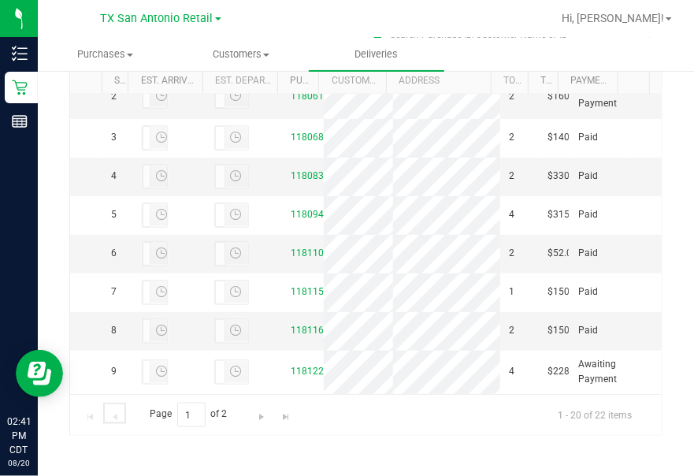
scroll to position [73, 0]
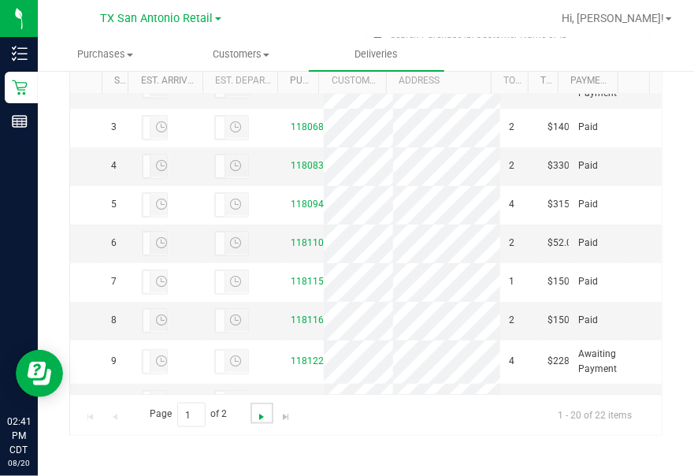
click at [261, 415] on span "Go to the next page" at bounding box center [261, 417] width 13 height 13
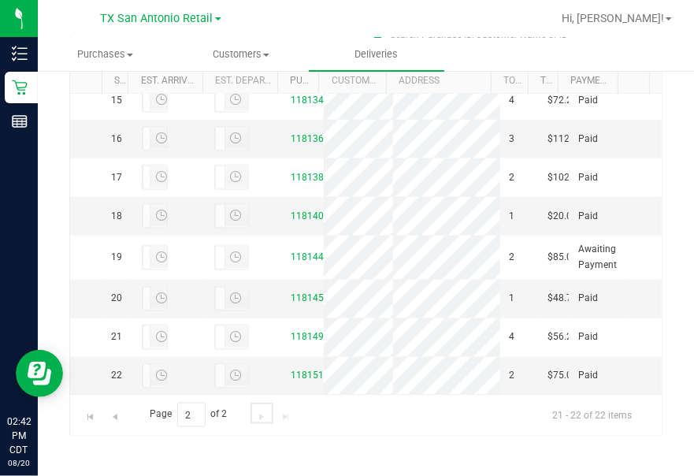
scroll to position [0, 0]
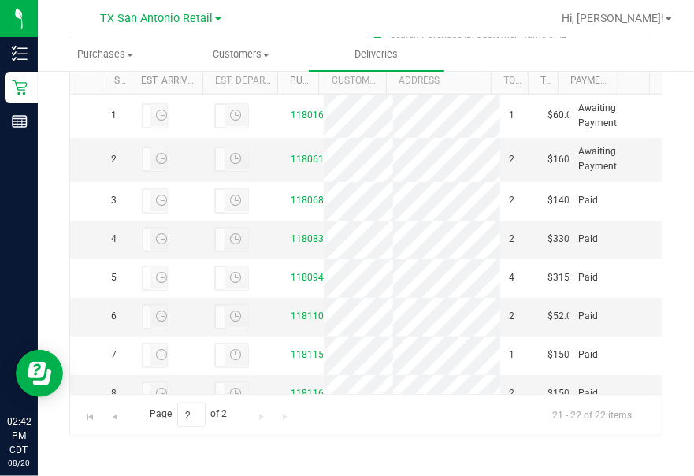
click at [503, 26] on div at bounding box center [417, 18] width 270 height 31
